Goal: Use online tool/utility: Utilize a website feature to perform a specific function

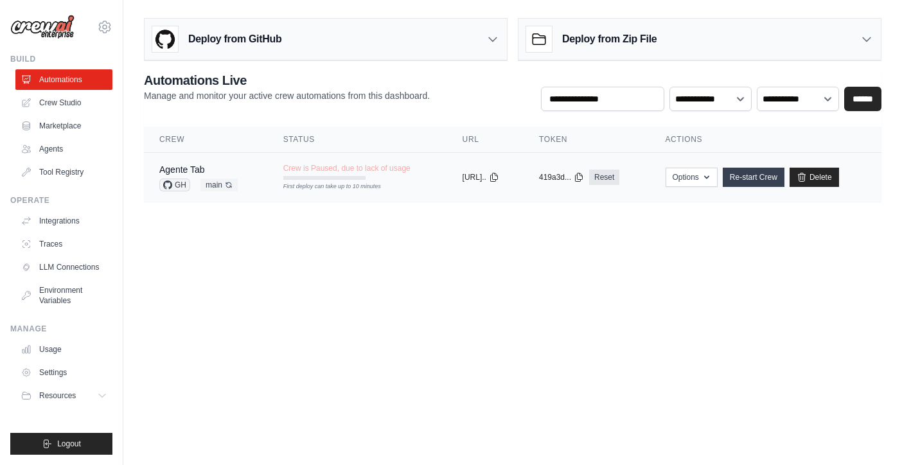
click at [766, 181] on link "Re-start Crew" at bounding box center [754, 177] width 62 height 19
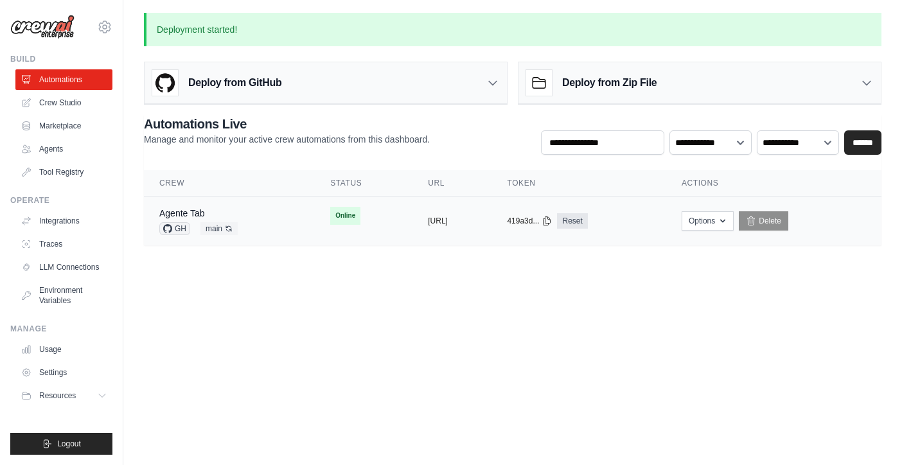
click at [277, 220] on td "Agente Tab GH main Auto-deploy enabled" at bounding box center [229, 221] width 171 height 49
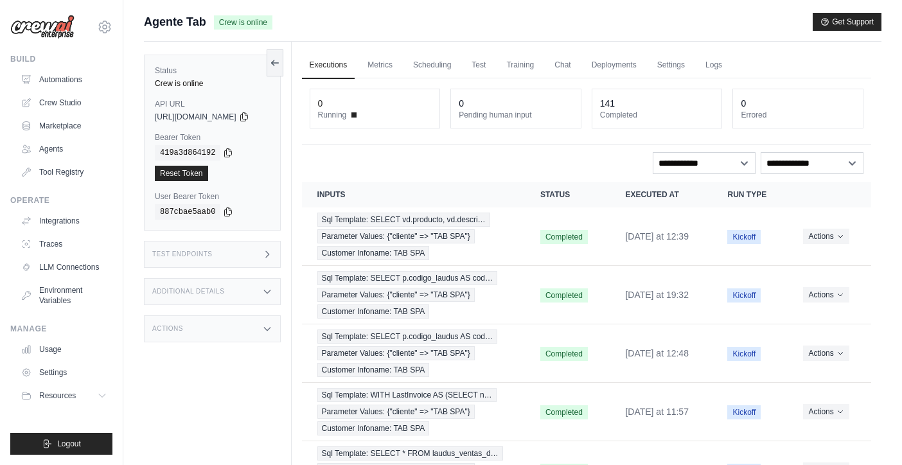
click at [247, 255] on div "Test Endpoints" at bounding box center [212, 254] width 137 height 27
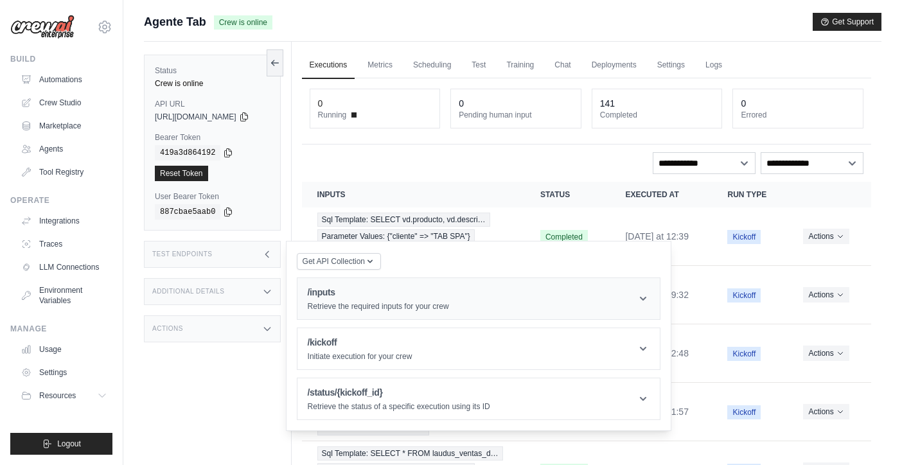
click at [496, 309] on header "/inputs Retrieve the required inputs for your crew" at bounding box center [478, 298] width 362 height 41
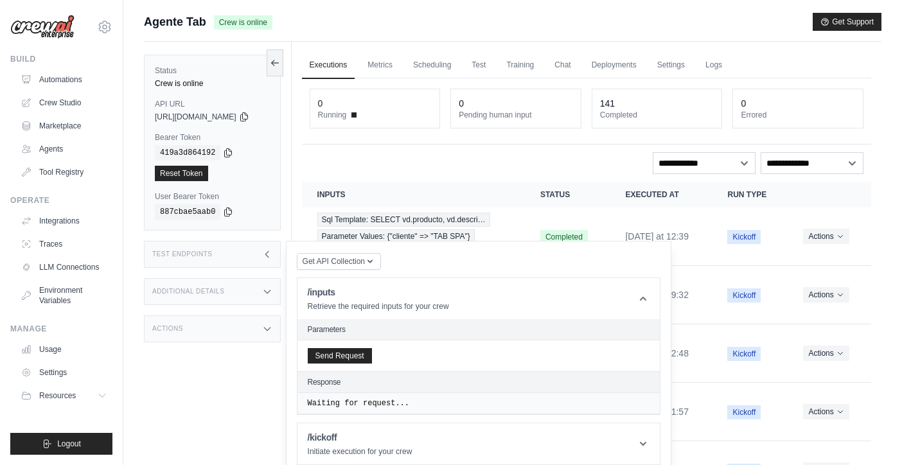
click at [344, 365] on div "Send Request" at bounding box center [478, 355] width 362 height 31
click at [340, 350] on button "Send Request" at bounding box center [340, 355] width 64 height 15
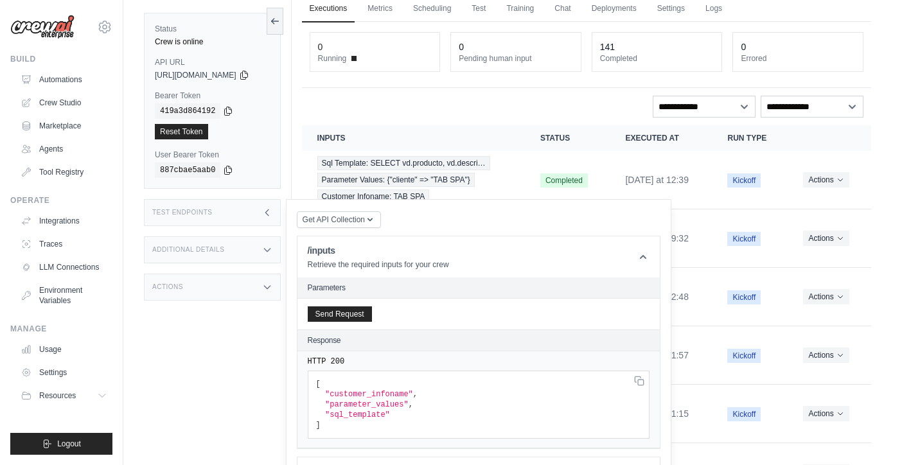
scroll to position [8, 0]
